Goal: Task Accomplishment & Management: Manage account settings

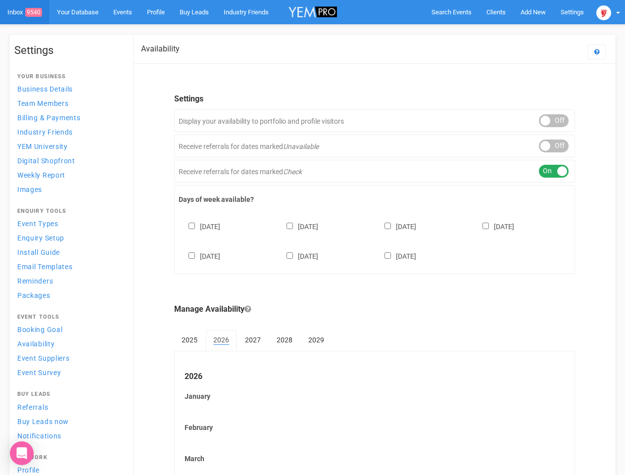
click at [312, 237] on div "[DATE] [DATE] [DATE] [DATE] [DATE] [DATE] [DATE]" at bounding box center [375, 236] width 392 height 59
click at [451, 12] on span "Search Events" at bounding box center [451, 11] width 40 height 7
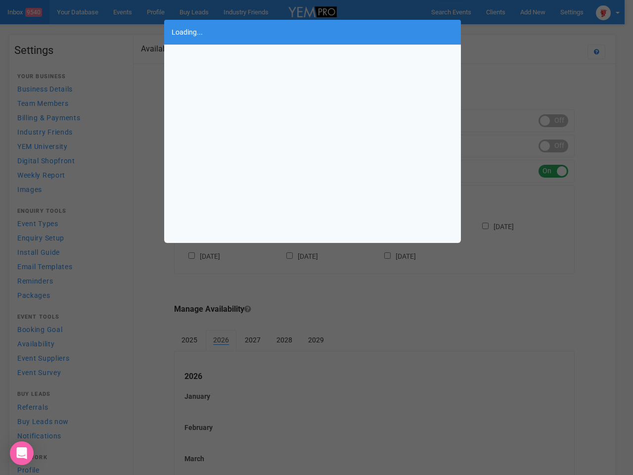
click at [533, 12] on div "Loading..." at bounding box center [316, 237] width 633 height 475
click at [510, 32] on div "Loading..." at bounding box center [316, 237] width 633 height 475
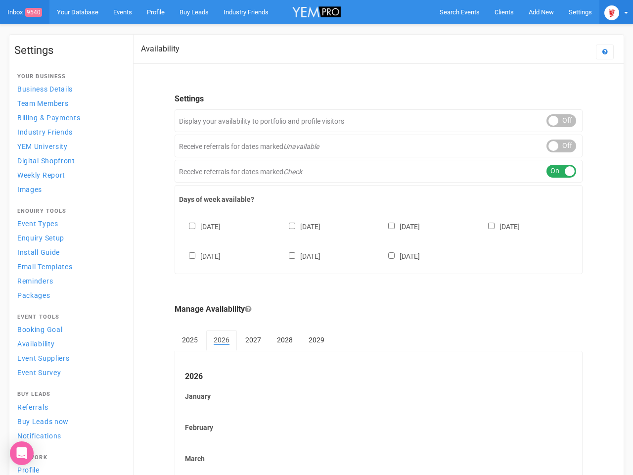
click at [608, 12] on img at bounding box center [611, 12] width 15 height 15
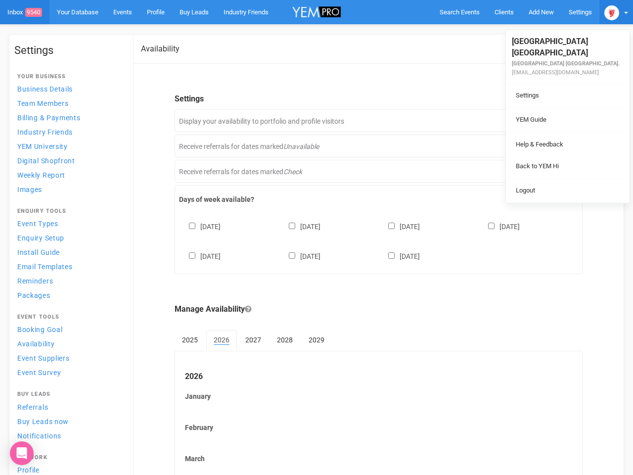
click at [553, 121] on div "ON OFF" at bounding box center [561, 120] width 30 height 13
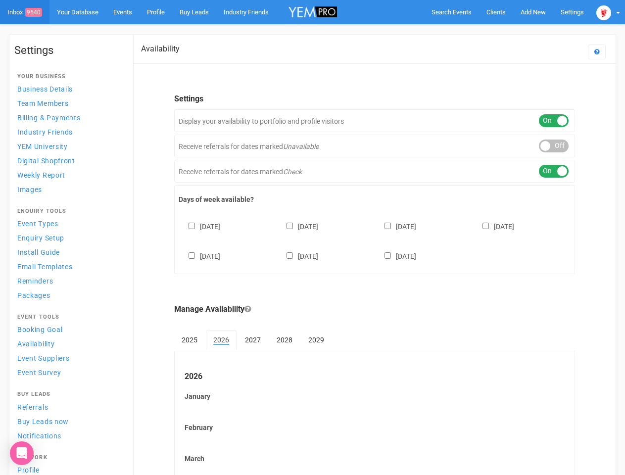
click at [553, 146] on div "ON OFF" at bounding box center [553, 145] width 30 height 13
click at [553, 171] on div "ON OFF" at bounding box center [553, 171] width 30 height 13
click at [374, 240] on div "[DATE] [DATE] [DATE] [DATE] [DATE] [DATE] [DATE]" at bounding box center [375, 236] width 392 height 59
